Goal: Information Seeking & Learning: Learn about a topic

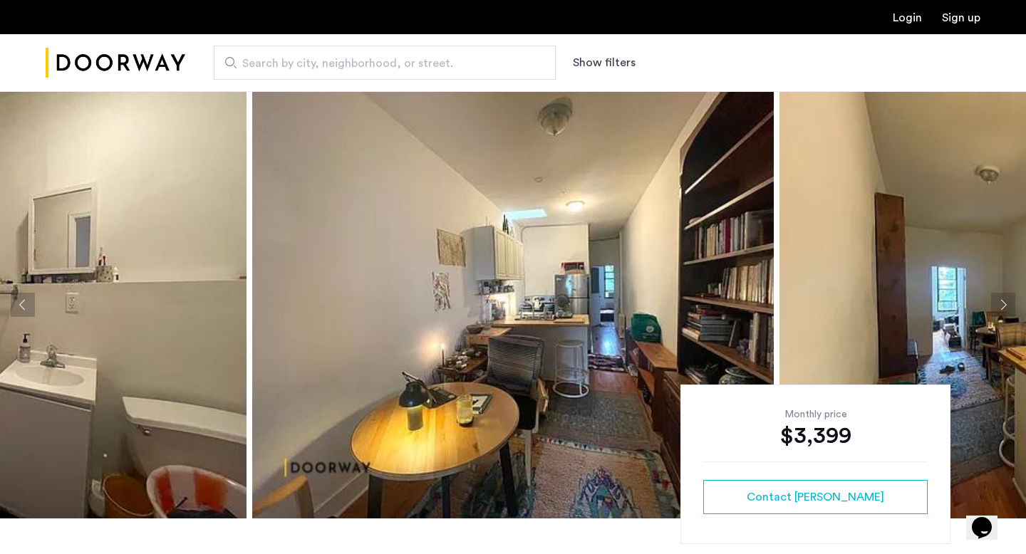
scroll to position [58, 0]
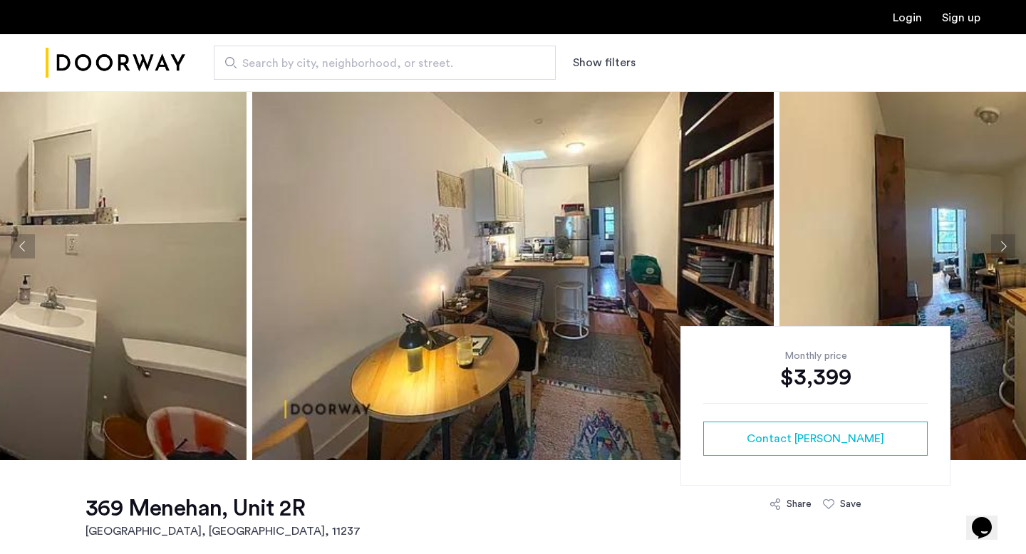
click at [339, 287] on img at bounding box center [512, 246] width 521 height 427
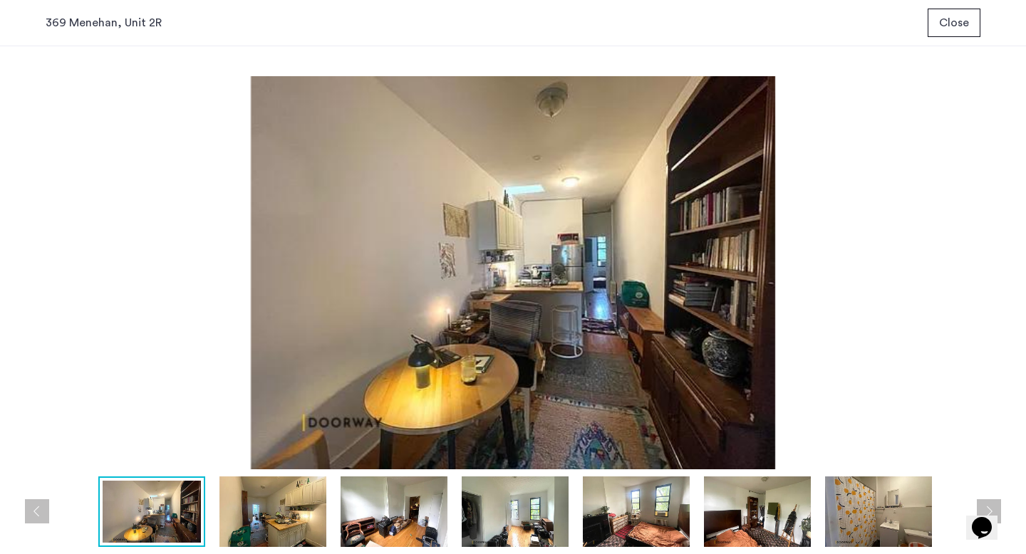
scroll to position [0, 0]
click at [983, 509] on button "Next apartment" at bounding box center [989, 511] width 24 height 24
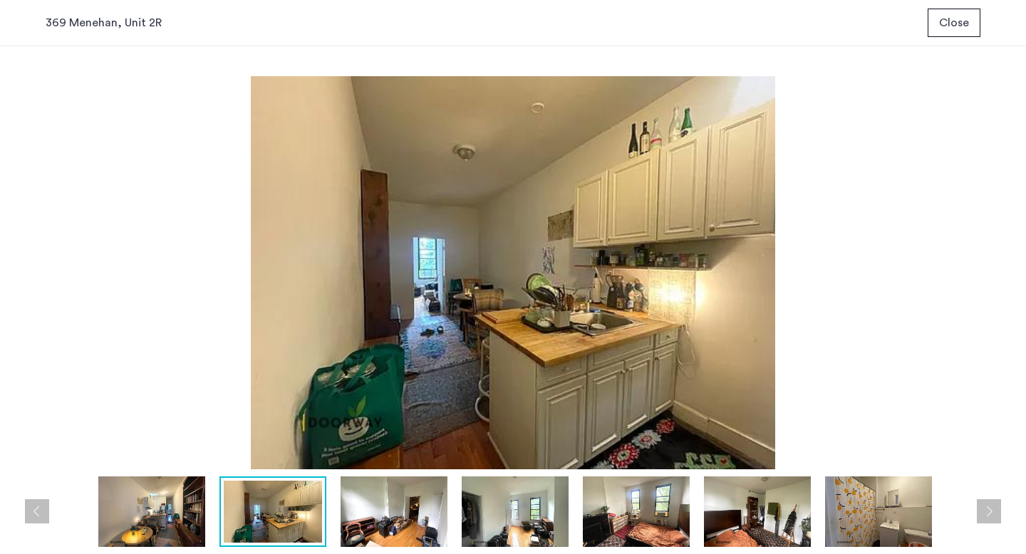
click at [985, 509] on button "Next apartment" at bounding box center [989, 511] width 24 height 24
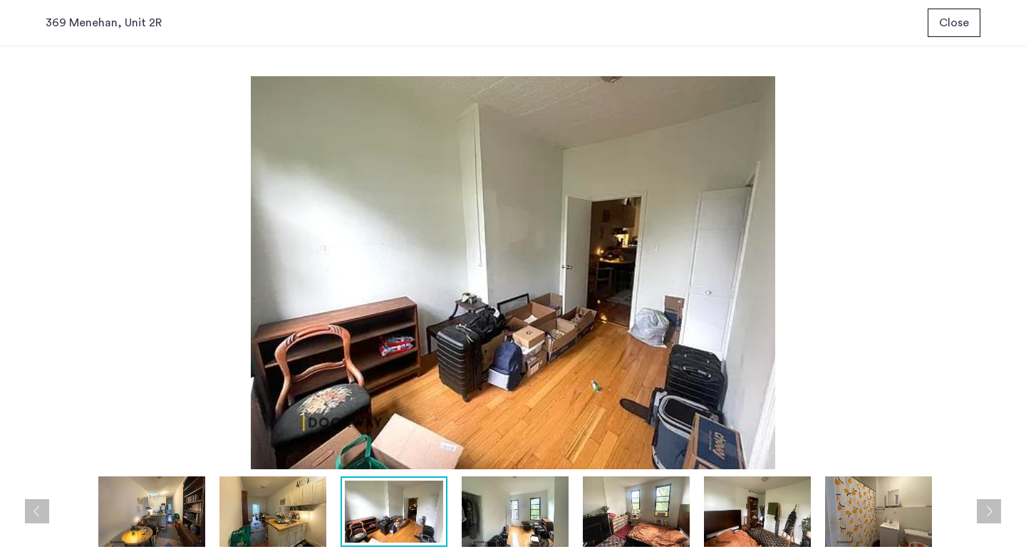
click at [987, 510] on button "Next apartment" at bounding box center [989, 511] width 24 height 24
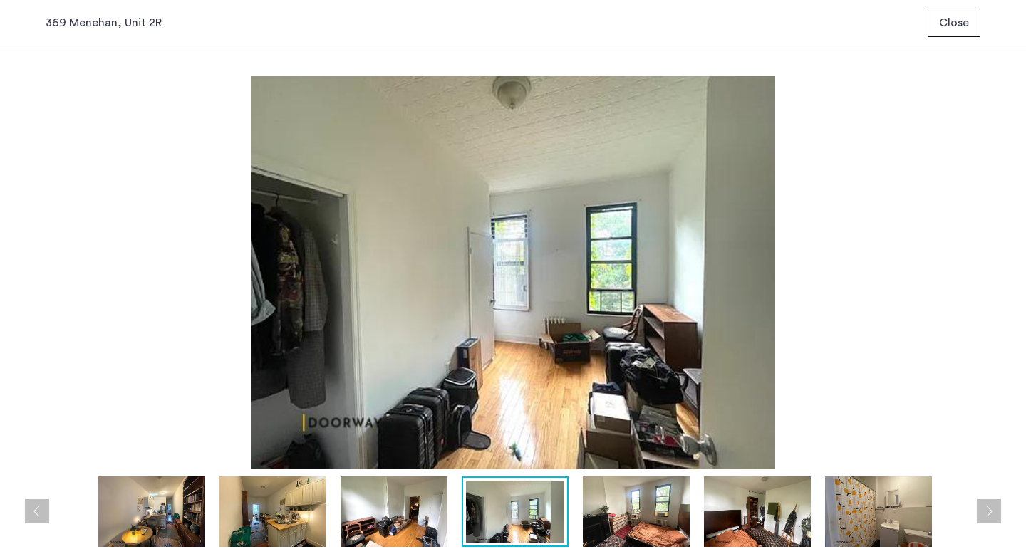
click at [987, 511] on button "Next apartment" at bounding box center [989, 511] width 24 height 24
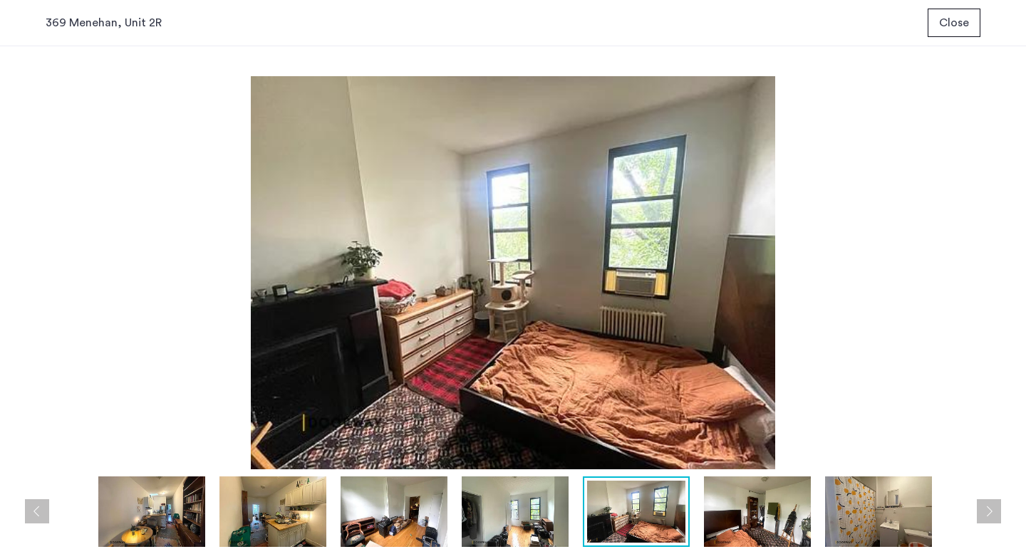
click at [987, 511] on button "Next apartment" at bounding box center [989, 511] width 24 height 24
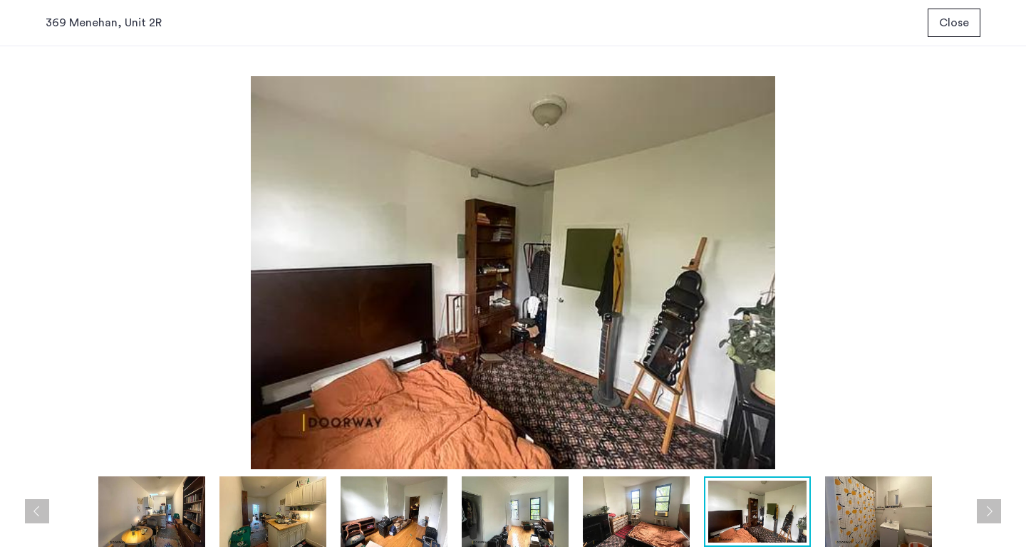
click at [987, 511] on button "Next apartment" at bounding box center [989, 511] width 24 height 24
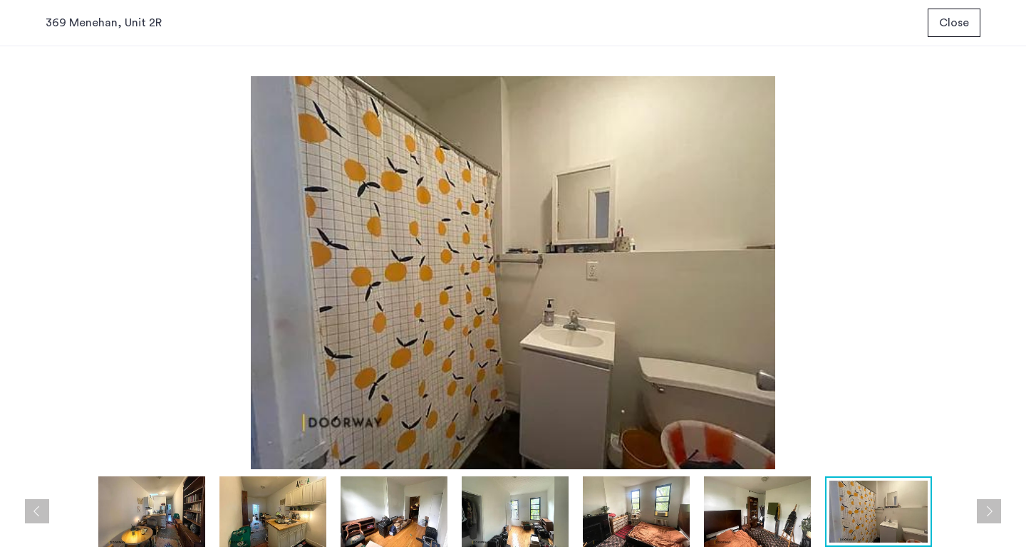
click at [987, 511] on button "Next apartment" at bounding box center [989, 511] width 24 height 24
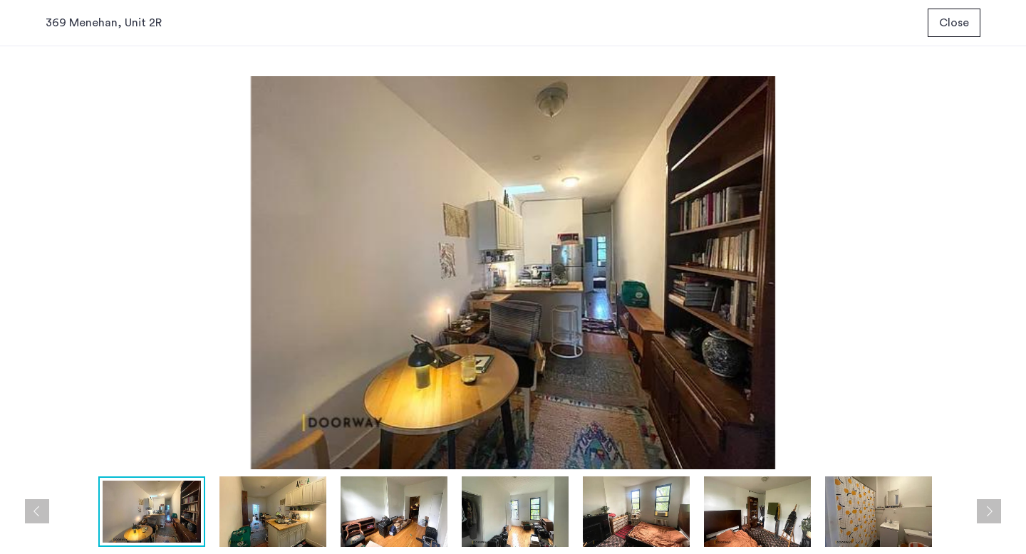
click at [988, 511] on button "Next apartment" at bounding box center [989, 511] width 24 height 24
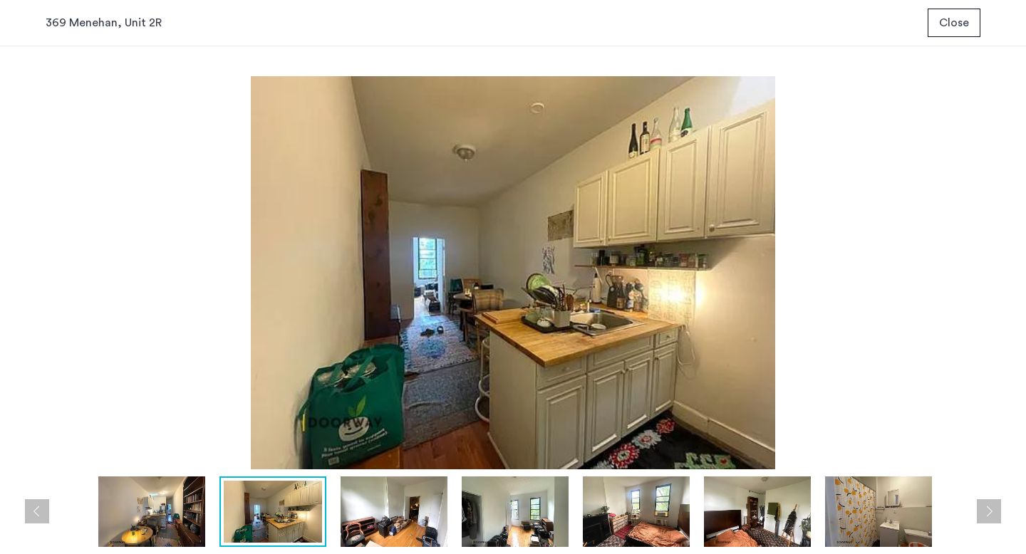
click at [988, 511] on button "Next apartment" at bounding box center [989, 511] width 24 height 24
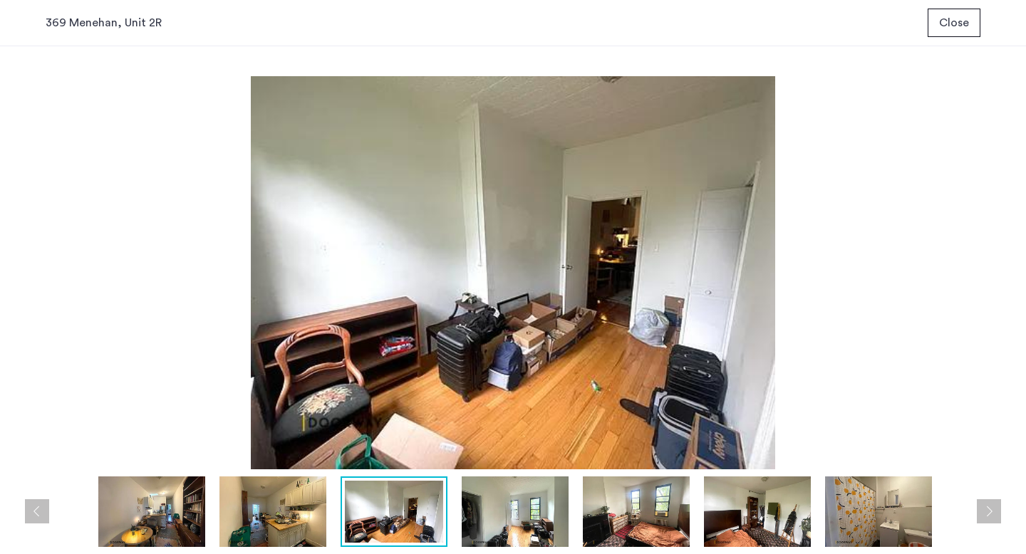
click at [988, 511] on button "Next apartment" at bounding box center [989, 511] width 24 height 24
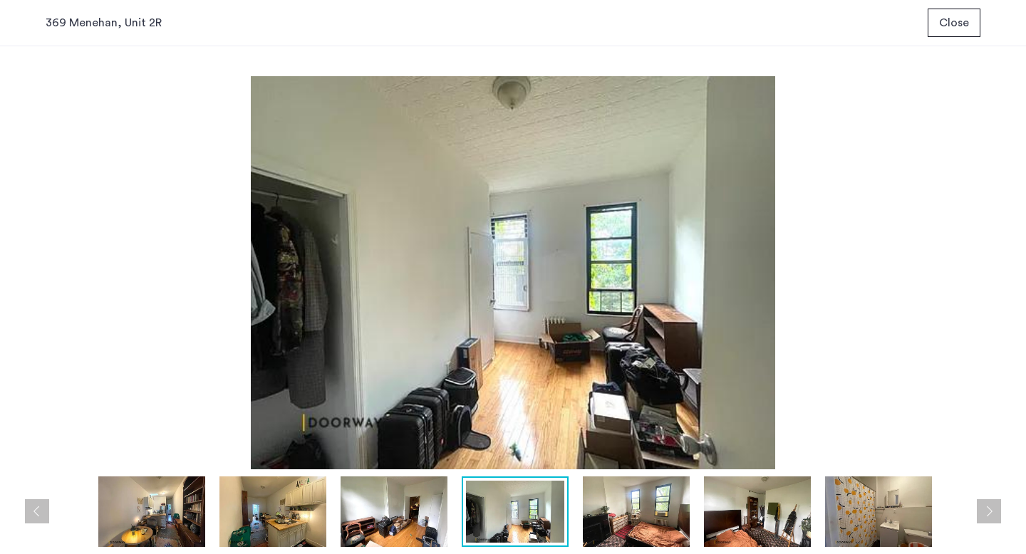
click at [989, 511] on button "Next apartment" at bounding box center [989, 511] width 24 height 24
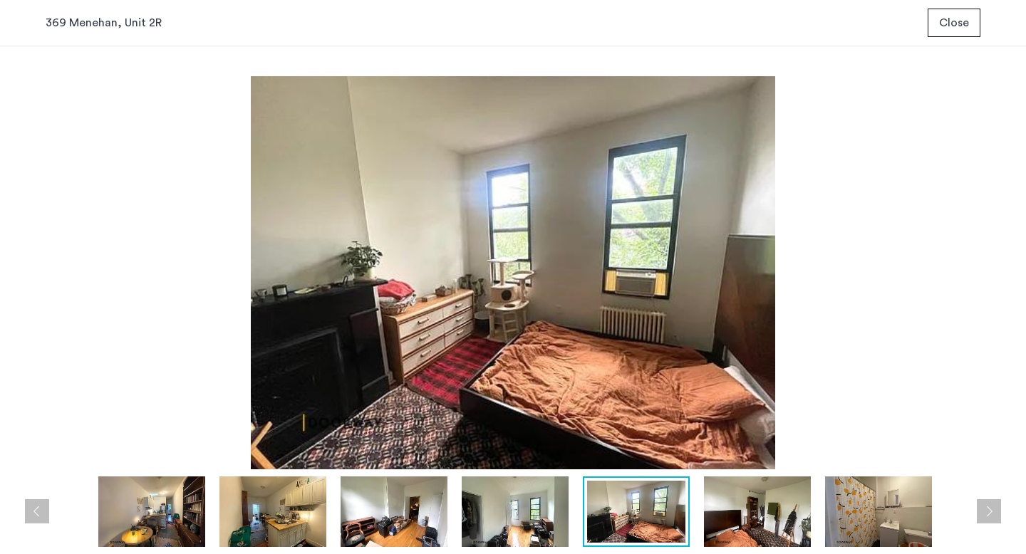
click at [989, 511] on button "Next apartment" at bounding box center [989, 511] width 24 height 24
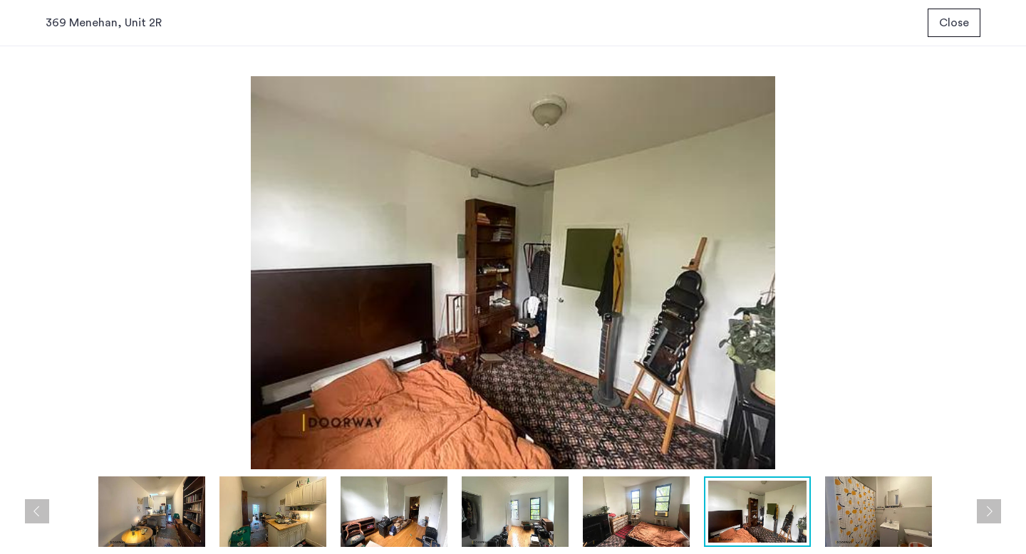
click at [989, 511] on button "Next apartment" at bounding box center [989, 511] width 24 height 24
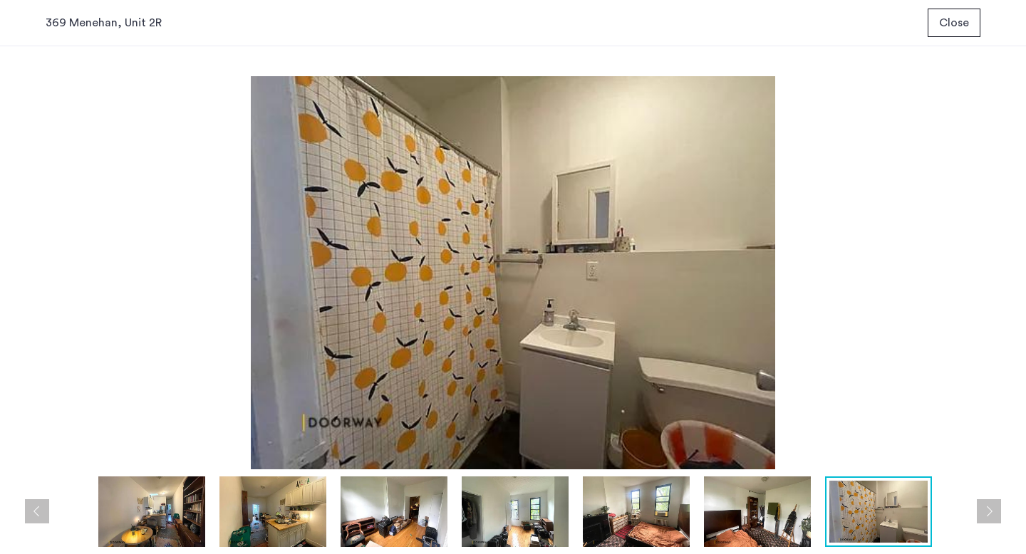
click at [989, 511] on button "Next apartment" at bounding box center [989, 511] width 24 height 24
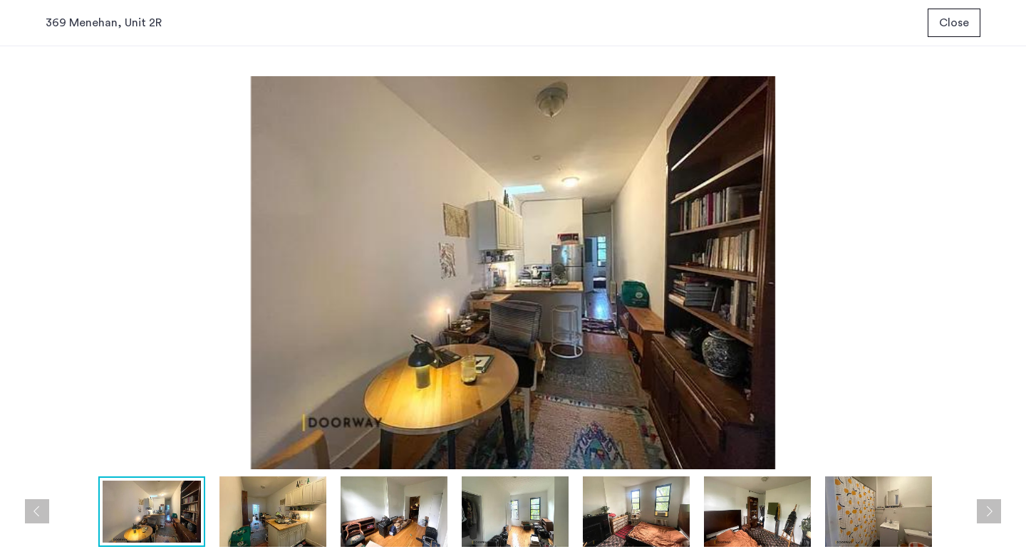
click at [989, 510] on button "Next apartment" at bounding box center [989, 511] width 24 height 24
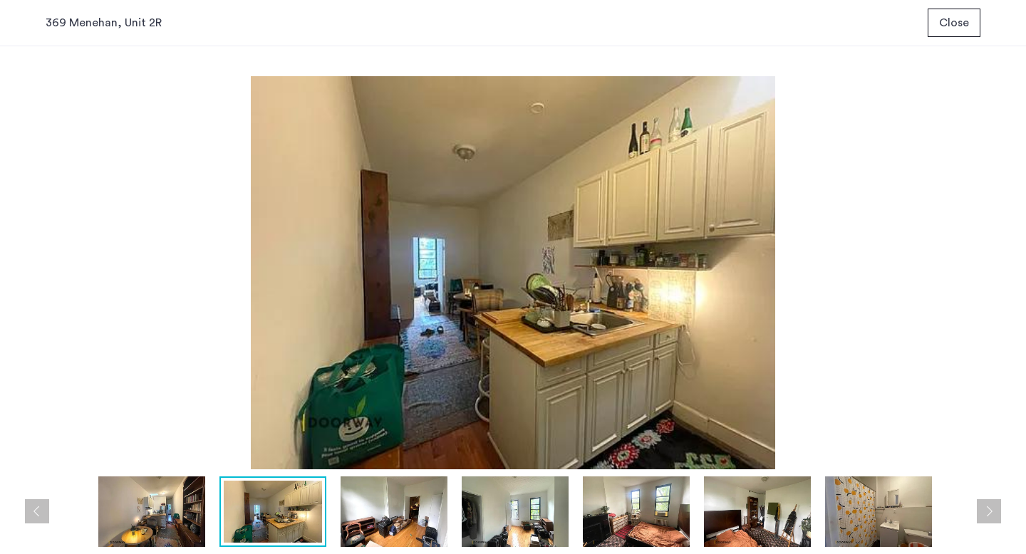
click at [1025, 554] on div "prev next prev next" at bounding box center [513, 300] width 1026 height 508
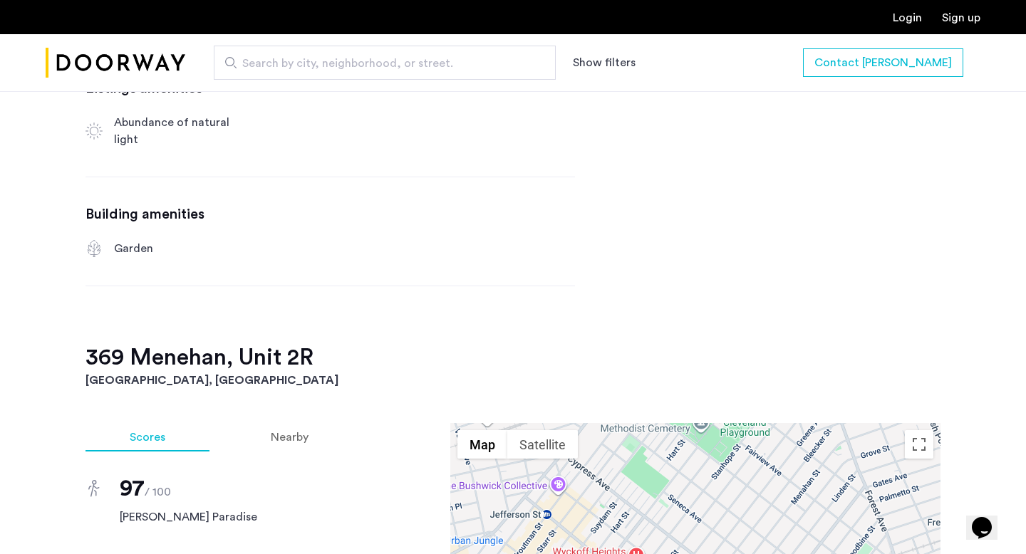
scroll to position [903, 0]
